Goal: Transaction & Acquisition: Purchase product/service

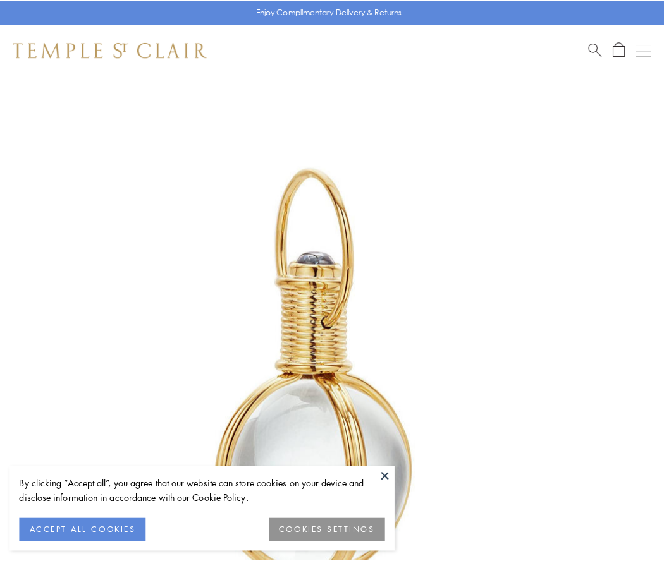
scroll to position [330, 0]
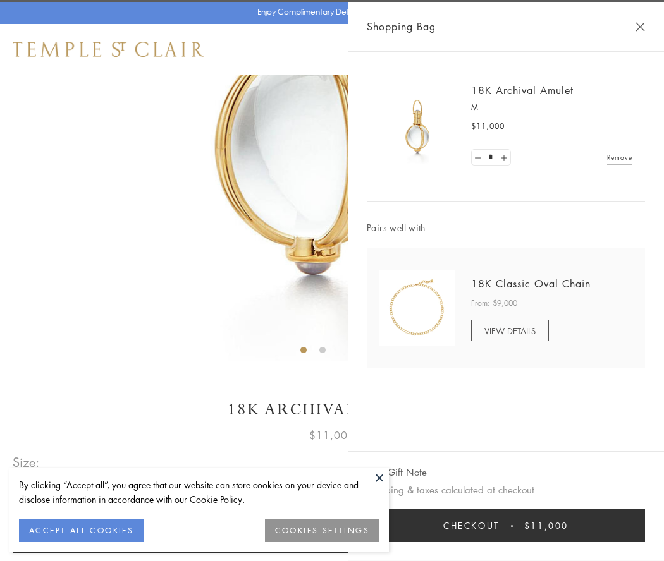
click at [506, 526] on button "Checkout $11,000" at bounding box center [506, 525] width 278 height 33
